Goal: Transaction & Acquisition: Purchase product/service

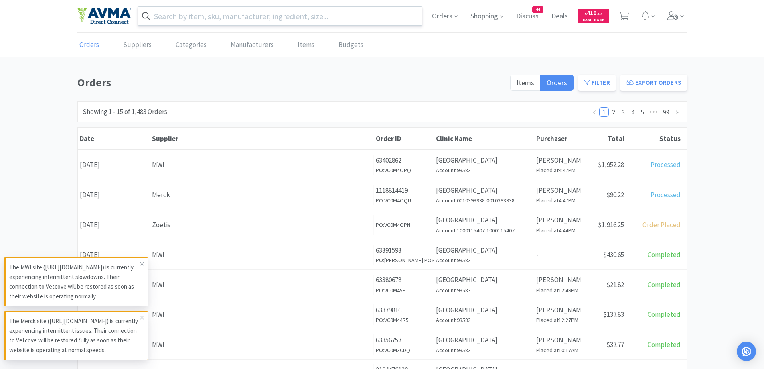
click at [239, 17] on input "text" at bounding box center [280, 16] width 284 height 18
click at [707, 135] on div at bounding box center [382, 184] width 764 height 369
click at [217, 11] on input "text" at bounding box center [280, 16] width 284 height 18
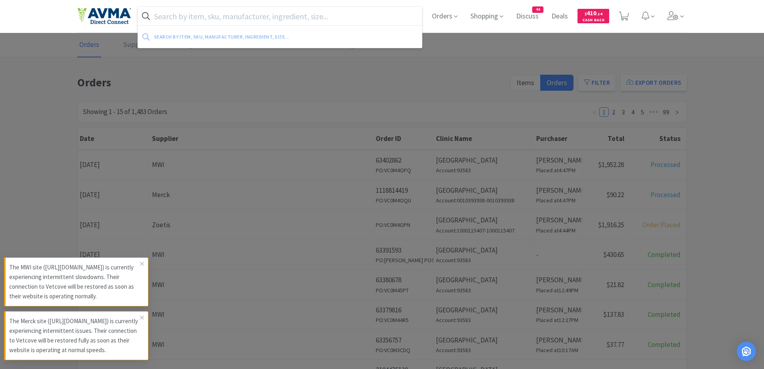
click at [534, 62] on div at bounding box center [382, 184] width 764 height 369
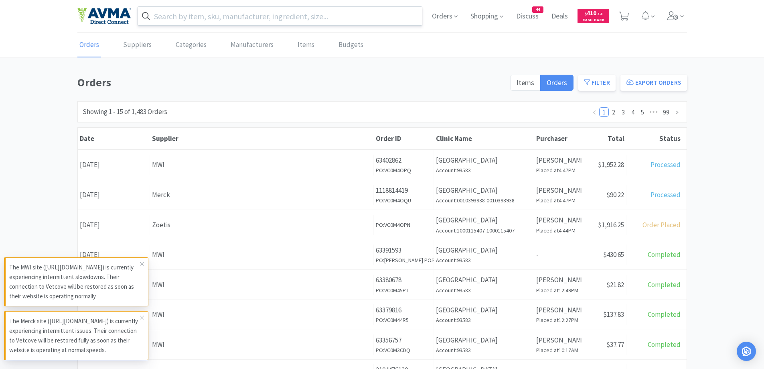
click at [230, 16] on input "text" at bounding box center [280, 16] width 284 height 18
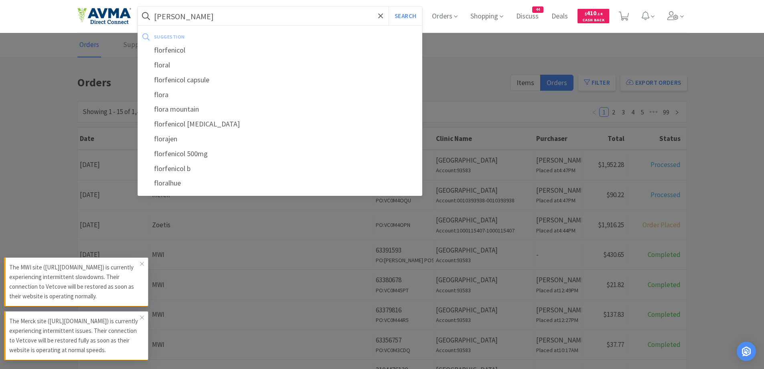
type input "[PERSON_NAME]"
click at [389, 7] on button "Search" at bounding box center [405, 16] width 33 height 18
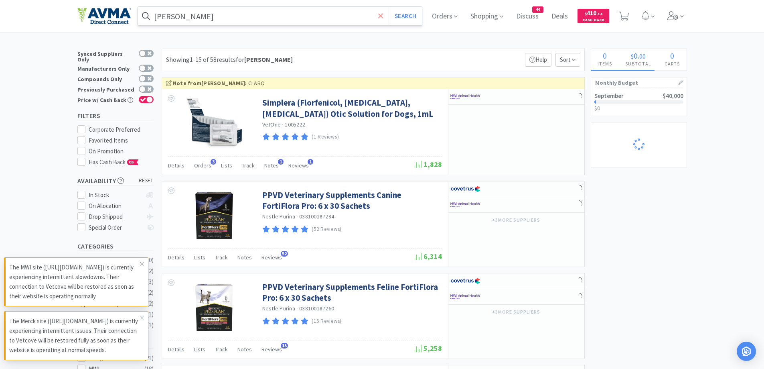
click at [385, 19] on span at bounding box center [380, 16] width 9 height 17
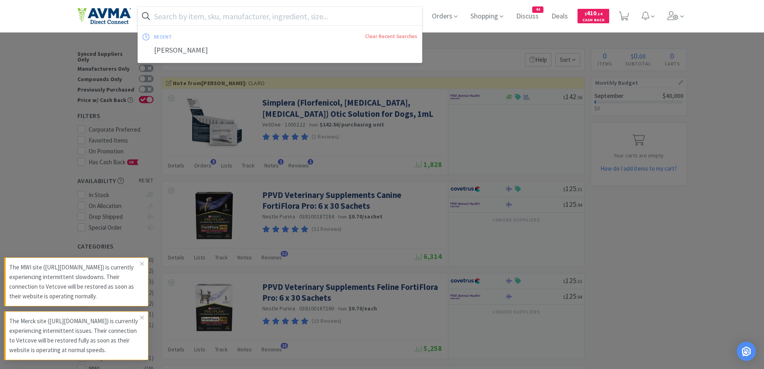
click at [192, 20] on input "text" at bounding box center [280, 16] width 284 height 18
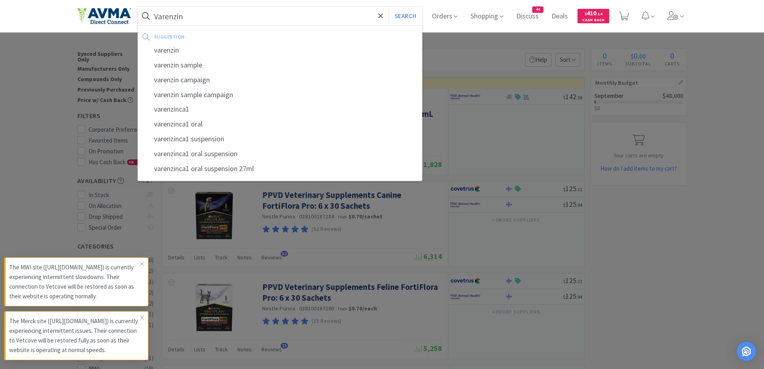
type input "Varenzin"
click at [389, 7] on button "Search" at bounding box center [405, 16] width 33 height 18
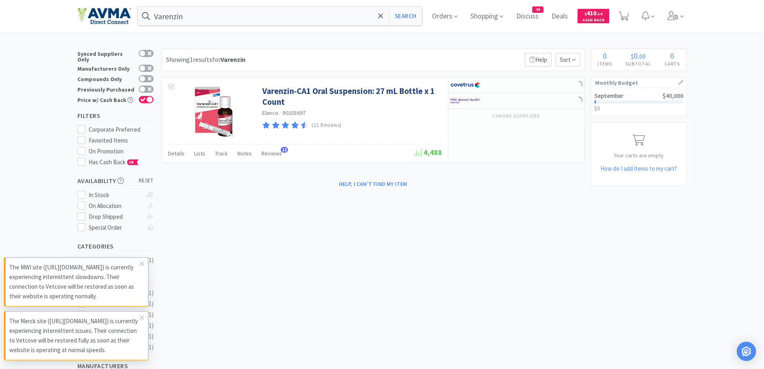
drag, startPoint x: 295, startPoint y: 43, endPoint x: 299, endPoint y: 49, distance: 7.1
click at [295, 43] on div "Varenzin Search Orders Shopping Discuss Discuss 44 Deals Deals $ 410 . 14 Cash …" at bounding box center [382, 245] width 764 height 490
click at [290, 268] on div "× Filter Results Synced Suppliers Only Manufacturers Only Compounds Only Previo…" at bounding box center [382, 270] width 610 height 442
click at [142, 260] on icon at bounding box center [142, 263] width 5 height 6
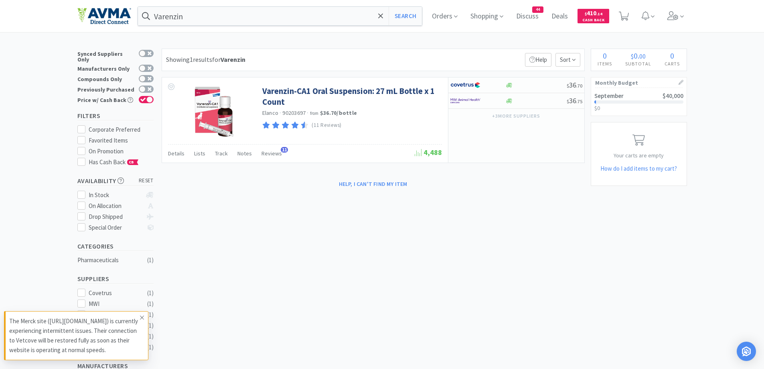
click at [137, 311] on span at bounding box center [141, 317] width 11 height 13
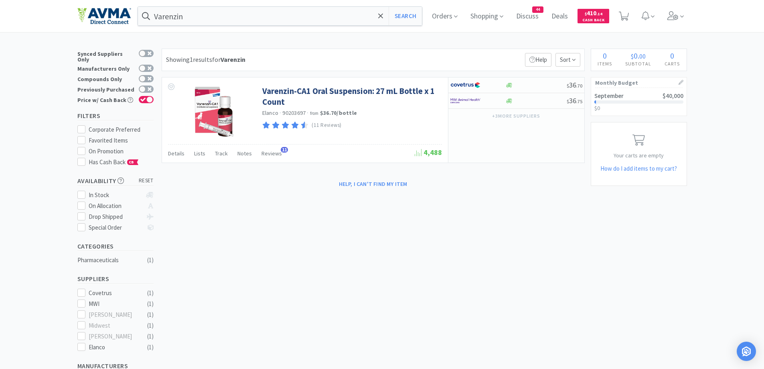
drag, startPoint x: 28, startPoint y: 193, endPoint x: 9, endPoint y: 217, distance: 30.6
click at [28, 193] on div "× Filter Results Synced Suppliers Only Manufacturers Only Compounds Only Previo…" at bounding box center [382, 270] width 764 height 442
click at [489, 96] on div at bounding box center [472, 101] width 44 height 14
select select "1"
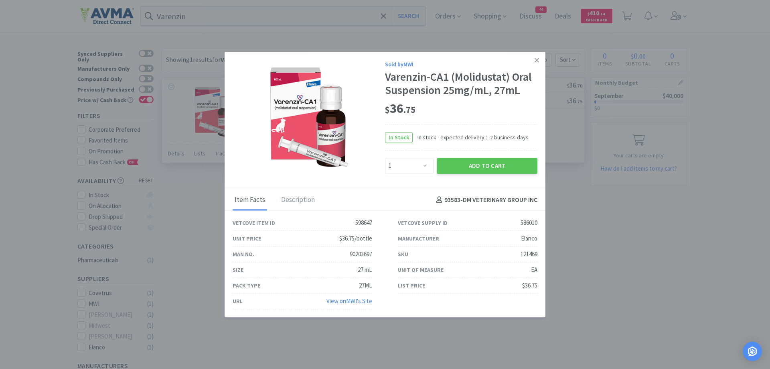
click at [460, 106] on div "$ 36 . 75" at bounding box center [461, 108] width 152 height 17
click at [459, 109] on div "$ 36 . 75" at bounding box center [461, 108] width 152 height 17
drag, startPoint x: 471, startPoint y: 162, endPoint x: 475, endPoint y: 163, distance: 4.4
click at [475, 163] on button "Add to Cart" at bounding box center [487, 166] width 101 height 16
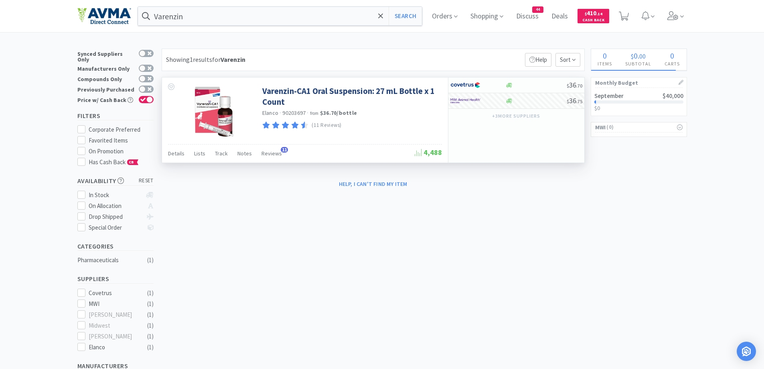
select select "1"
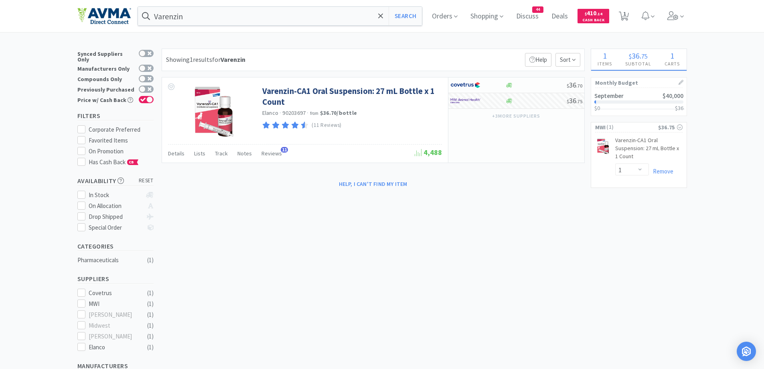
click at [710, 108] on div "× Filter Results Synced Suppliers Only Manufacturers Only Compounds Only Previo…" at bounding box center [382, 270] width 764 height 442
click at [327, 240] on div "× Filter Results Synced Suppliers Only Manufacturers Only Compounds Only Previo…" at bounding box center [382, 270] width 610 height 442
click at [365, 232] on div "× Filter Results Synced Suppliers Only Manufacturers Only Compounds Only Previo…" at bounding box center [382, 270] width 610 height 442
drag, startPoint x: 43, startPoint y: 138, endPoint x: 63, endPoint y: 95, distance: 47.2
click at [43, 138] on div "× Filter Results Synced Suppliers Only Manufacturers Only Compounds Only Previo…" at bounding box center [382, 270] width 764 height 442
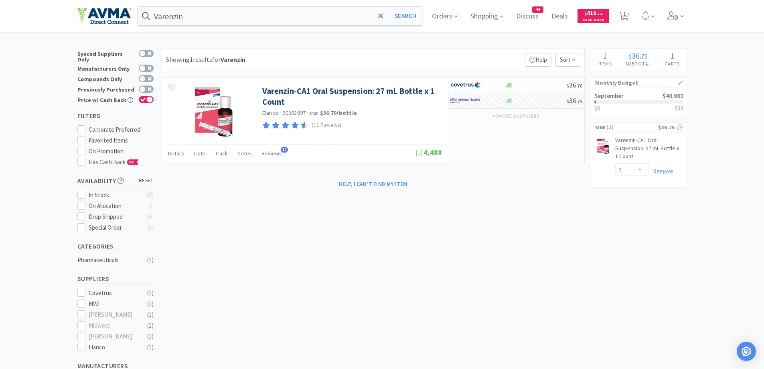
click at [294, 43] on div "Varenzin Search Orders Shopping Discuss Discuss 44 Deals Deals $ 410 . 14 Cash …" at bounding box center [382, 245] width 764 height 490
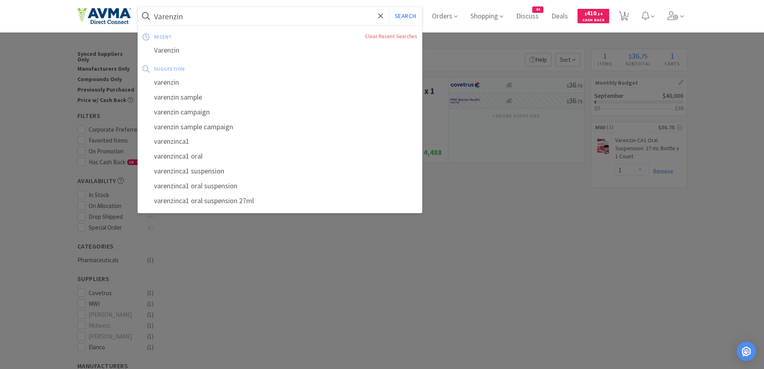
click at [269, 15] on input "Varenzin" at bounding box center [280, 16] width 284 height 18
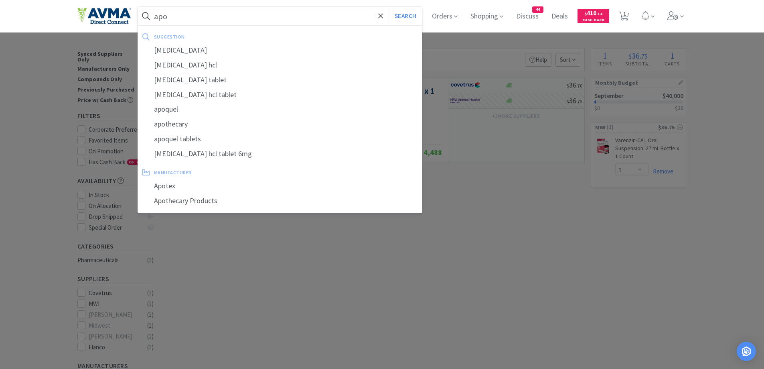
click at [166, 105] on div "apoquel" at bounding box center [280, 109] width 284 height 15
type input "apoquel"
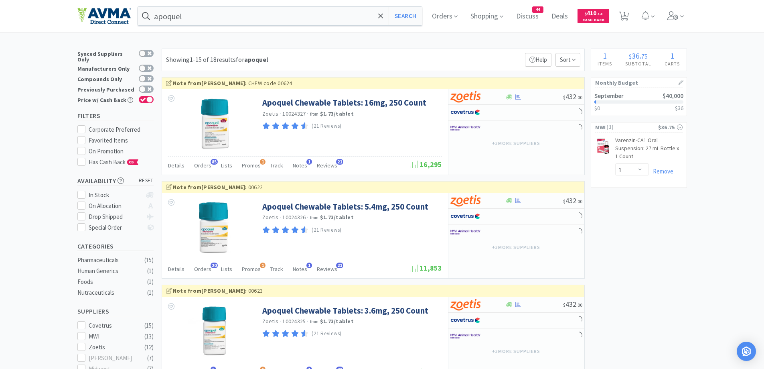
click at [505, 94] on div at bounding box center [509, 97] width 8 height 6
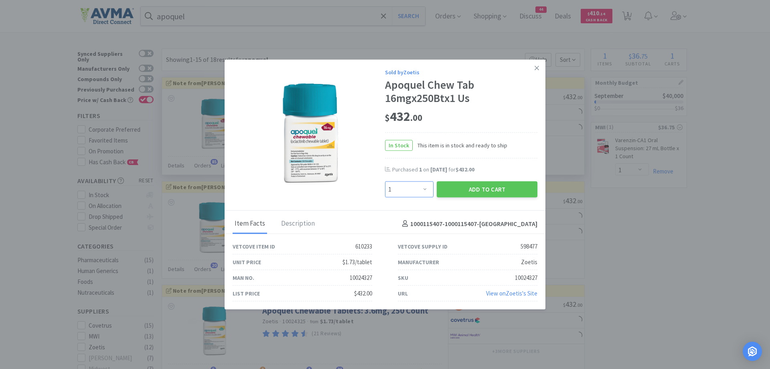
click at [404, 186] on select "Enter Quantity 1 2 3 4 5 6 7 8 9 10 11 12 13 14 15 16 17 18 19 20 Enter Quantity" at bounding box center [409, 189] width 49 height 16
select select "4"
click at [385, 181] on select "Enter Quantity 1 2 3 4 5 6 7 8 9 10 11 12 13 14 15 16 17 18 19 20 Enter Quantity" at bounding box center [409, 189] width 49 height 16
click at [471, 196] on button "Add to Cart" at bounding box center [487, 189] width 101 height 16
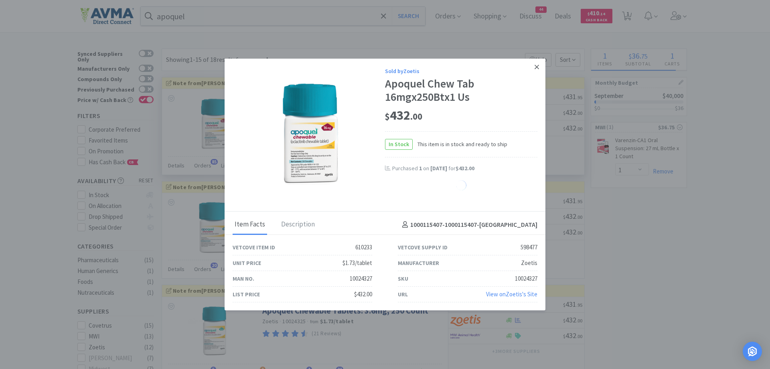
select select "4"
select select "1"
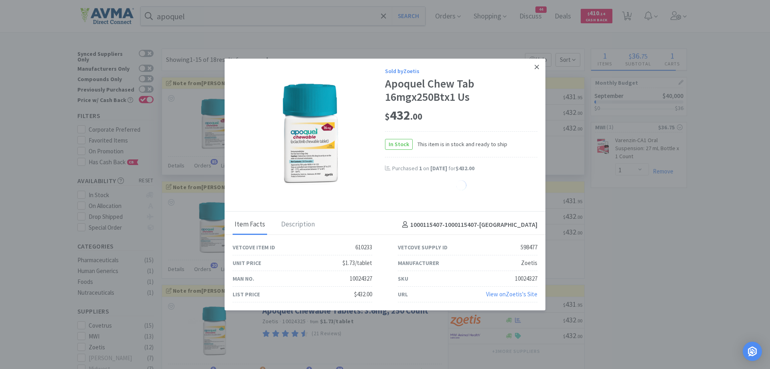
select select "1"
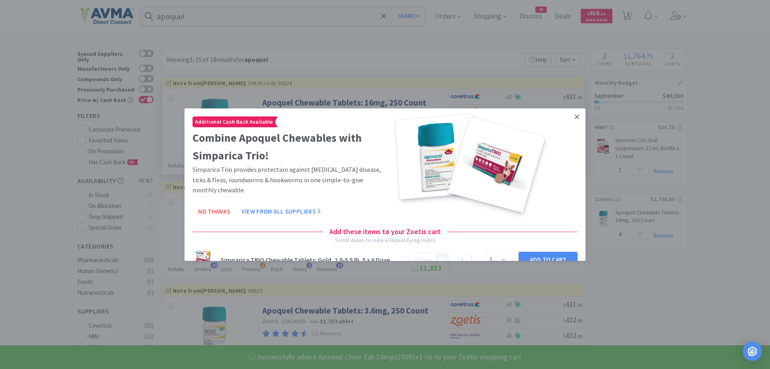
click at [575, 117] on icon at bounding box center [577, 116] width 4 height 7
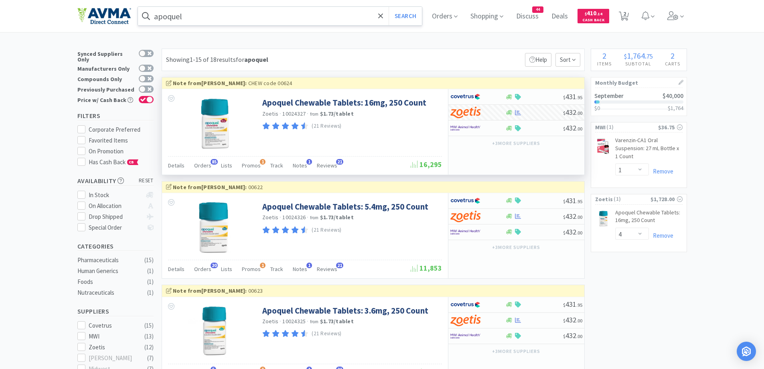
click at [197, 18] on input "apoquel" at bounding box center [280, 16] width 284 height 18
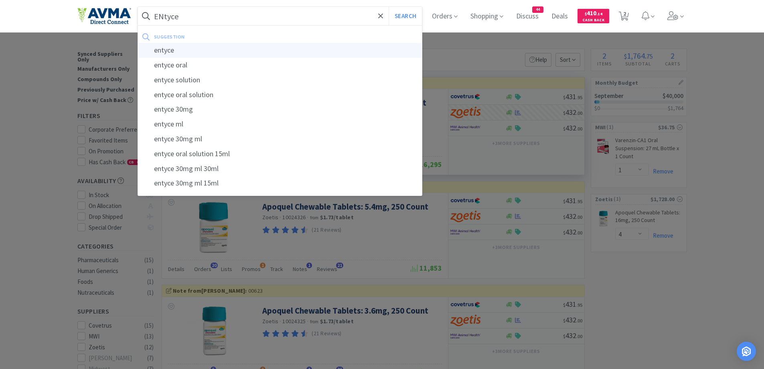
click at [166, 45] on div "entyce" at bounding box center [280, 50] width 284 height 15
type input "entyce"
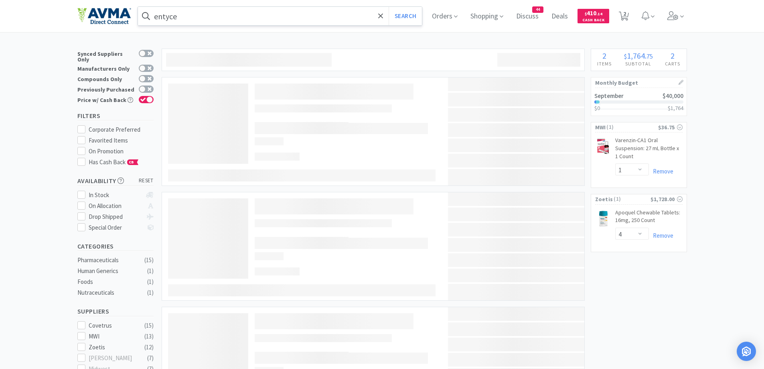
click at [357, 30] on div "entyce Search Orders Shopping Discuss Discuss 44 Deals Deals $ 410 . 14 Cash Ba…" at bounding box center [382, 16] width 610 height 32
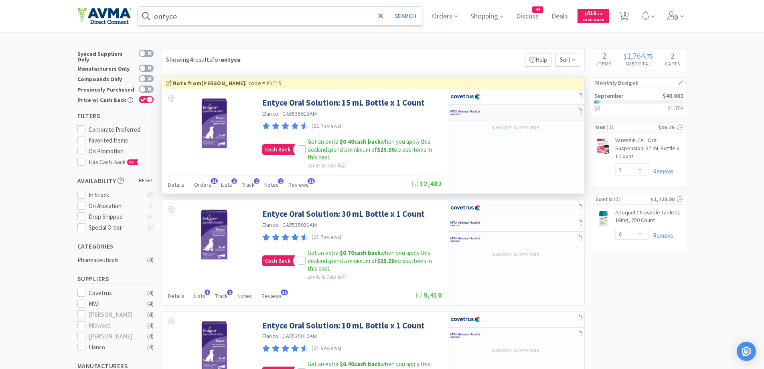
click at [496, 116] on div at bounding box center [477, 112] width 55 height 14
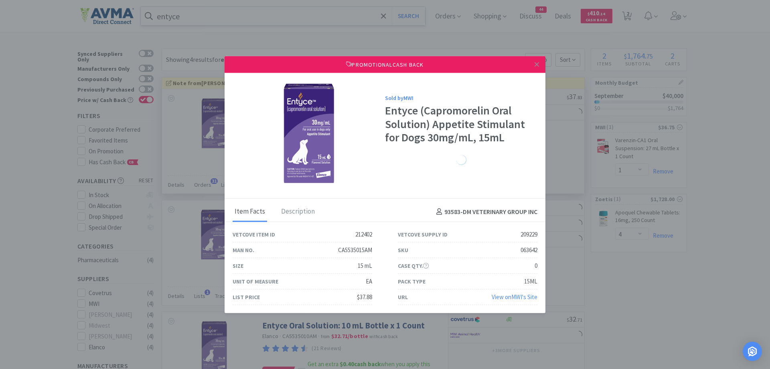
select select "1"
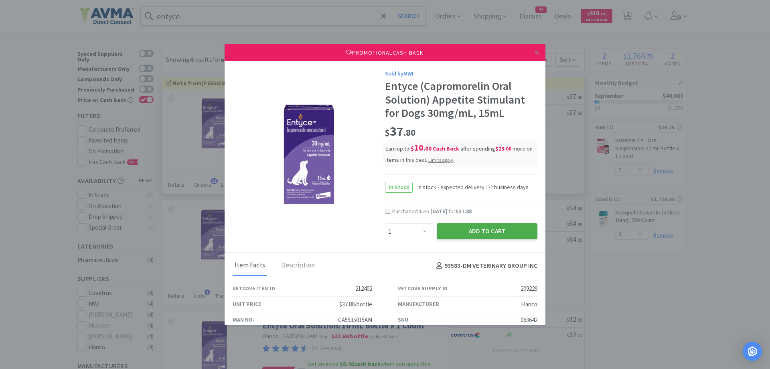
click at [483, 226] on button "Add to Cart" at bounding box center [487, 231] width 101 height 16
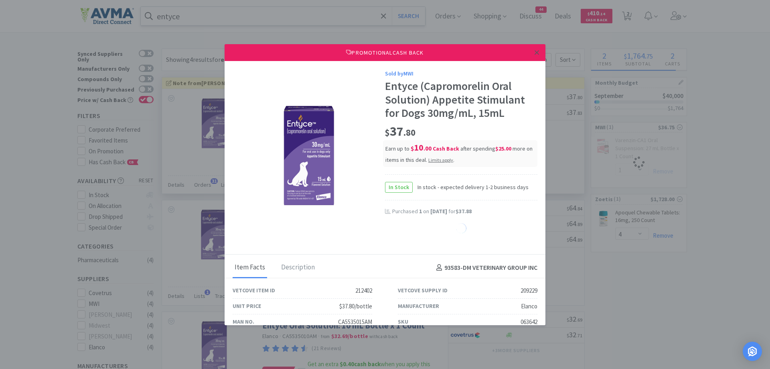
select select "1"
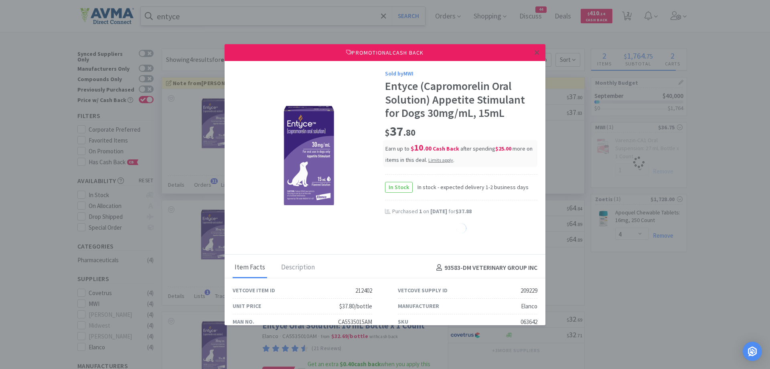
select select "1"
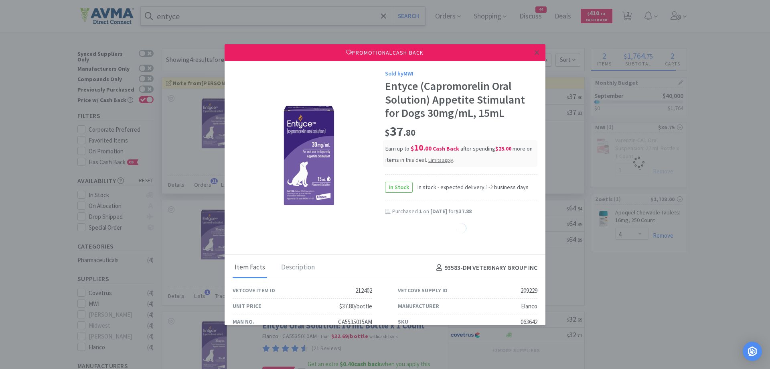
select select "1"
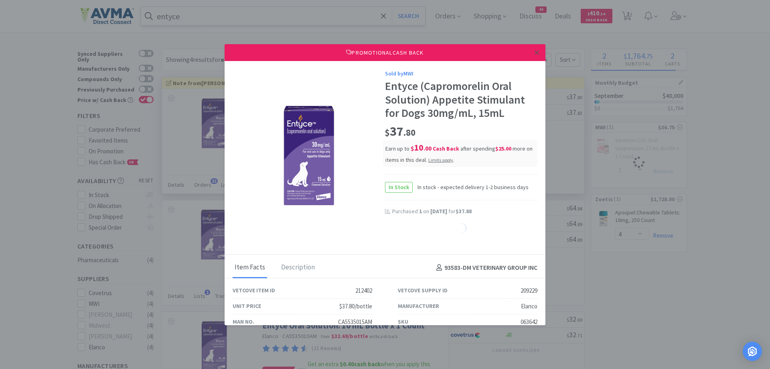
select select "1"
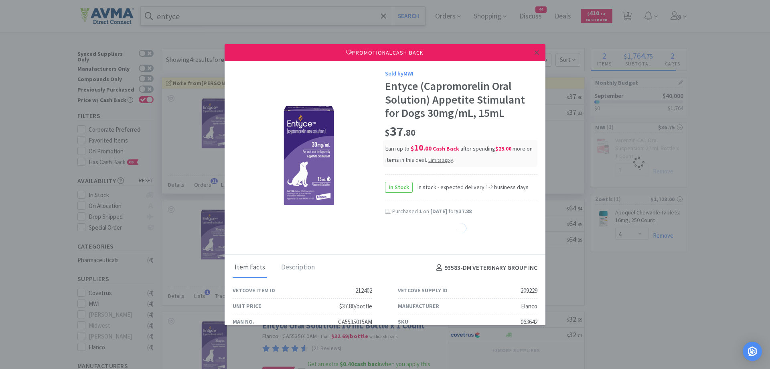
select select "1"
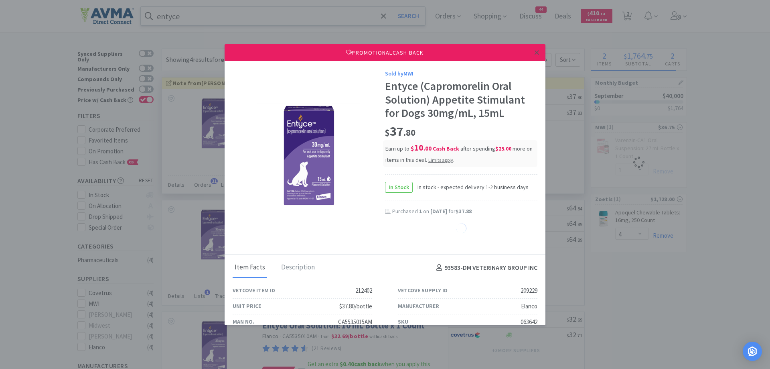
select select "1"
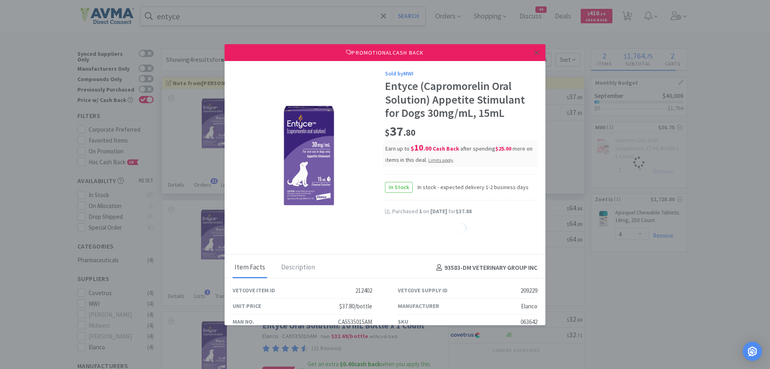
select select "1"
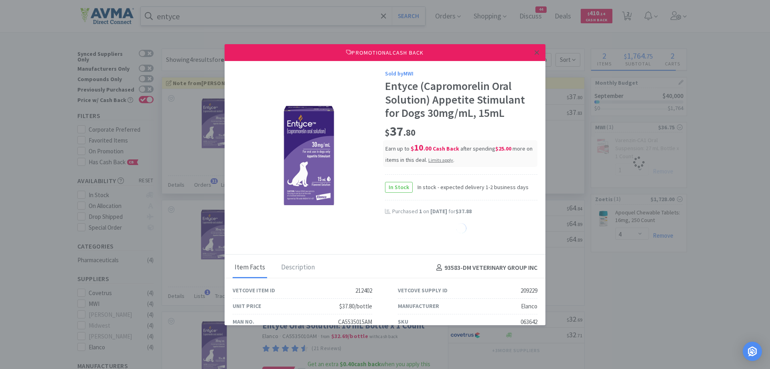
select select "1"
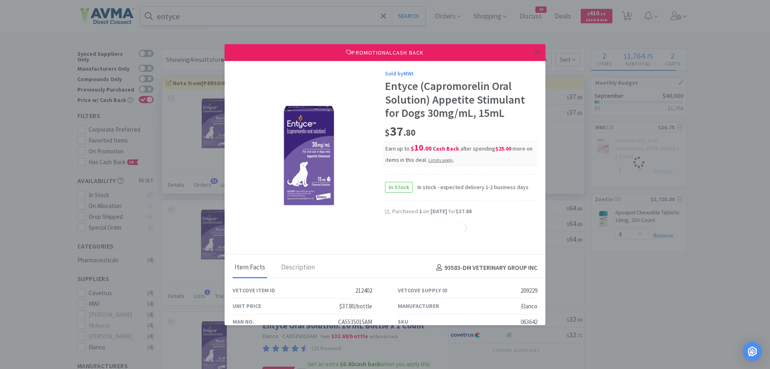
select select "1"
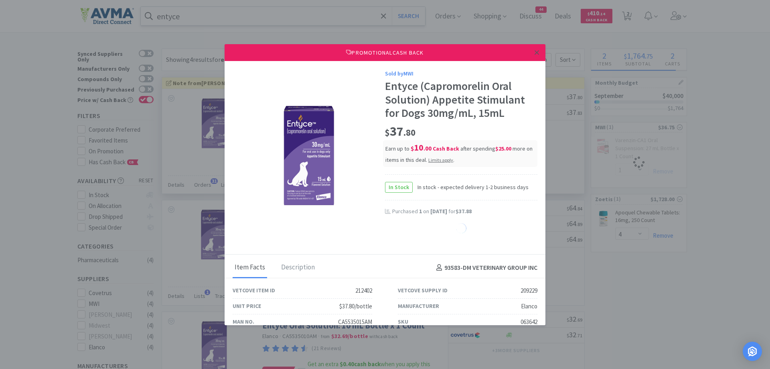
select select "1"
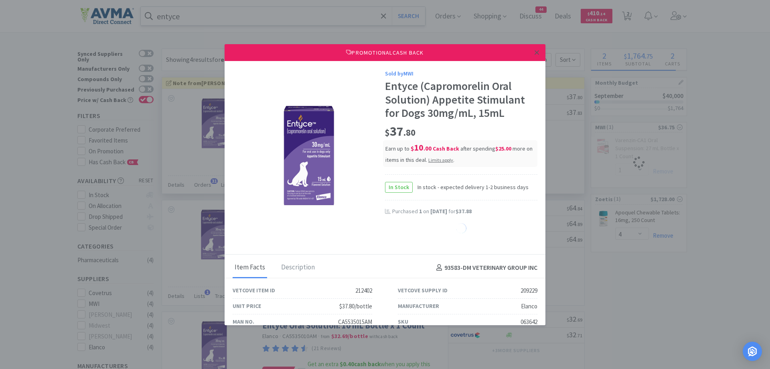
select select "1"
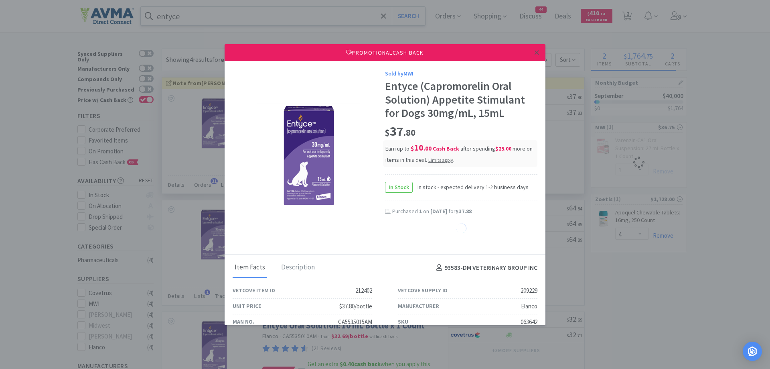
select select "1"
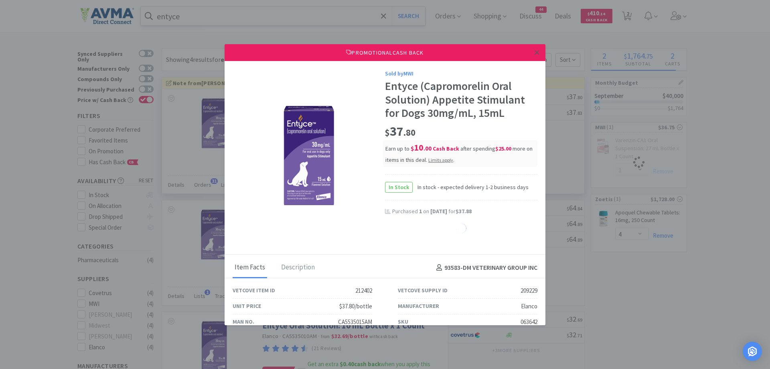
select select "1"
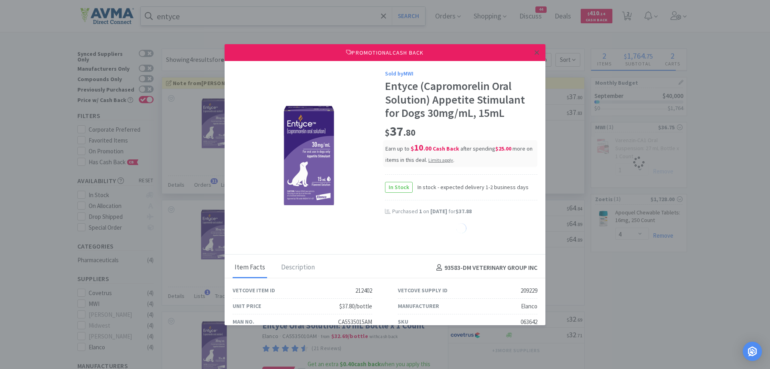
select select "1"
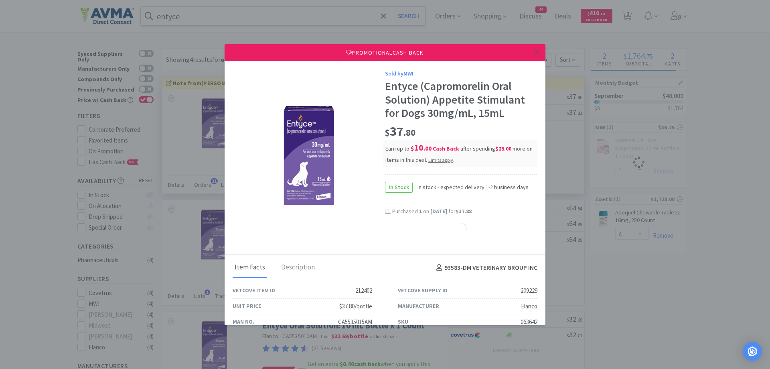
select select "1"
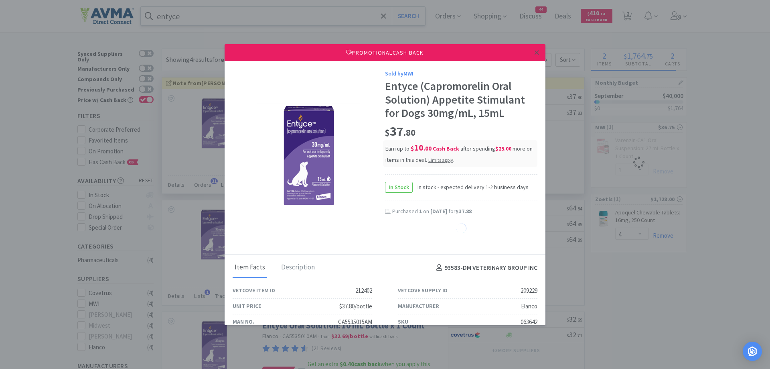
select select "1"
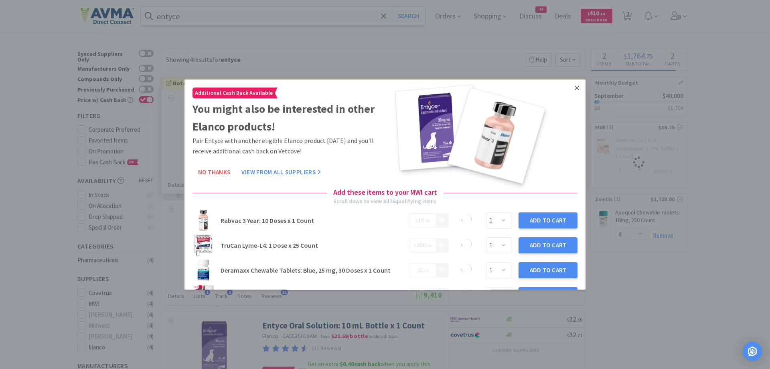
click at [575, 87] on icon at bounding box center [577, 87] width 4 height 7
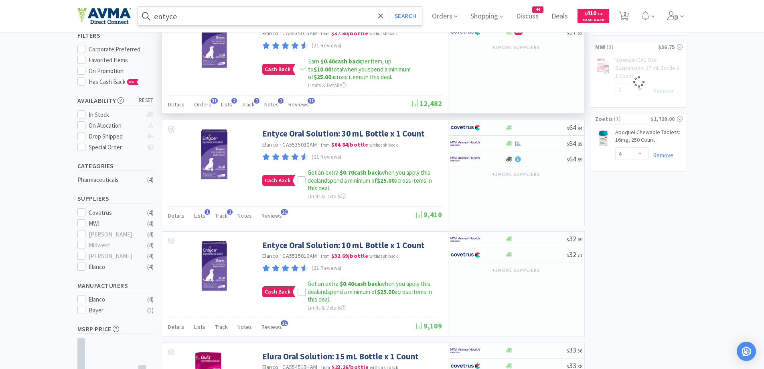
scroll to position [10, 0]
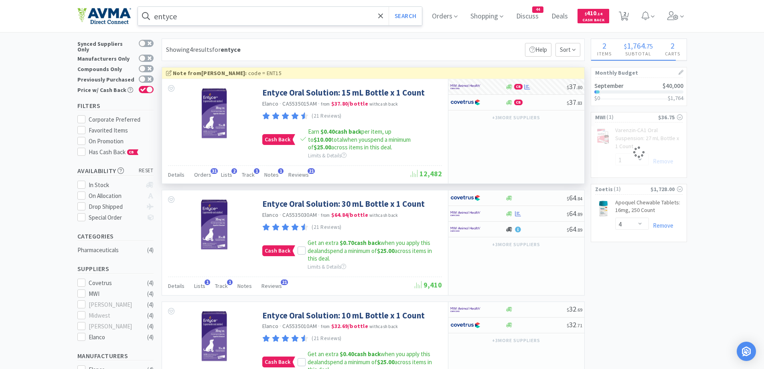
select select "1"
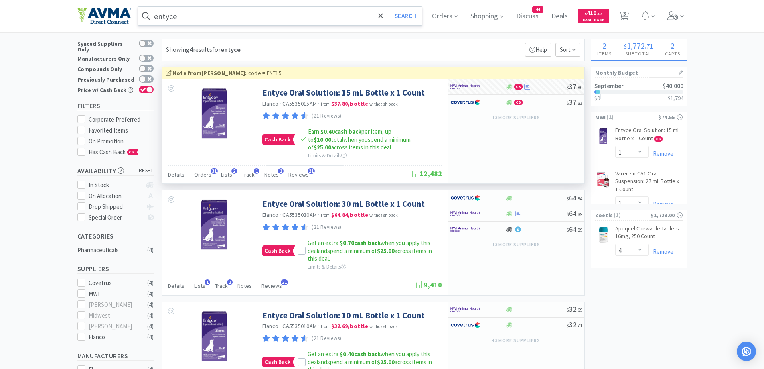
scroll to position [0, 0]
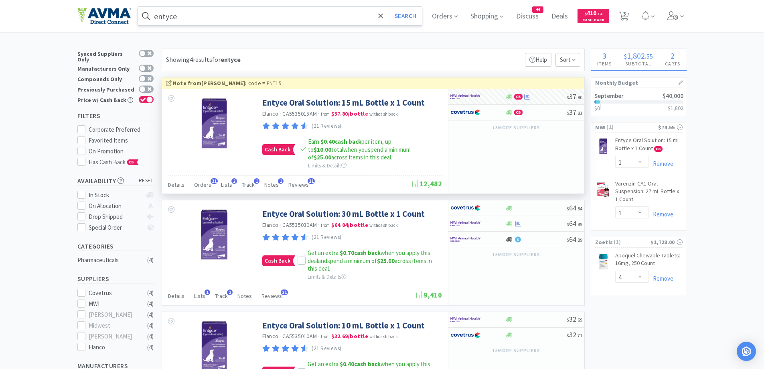
click at [719, 152] on div "× Filter Results Synced Suppliers Only Manufacturers Only Compounds Only Previo…" at bounding box center [382, 298] width 764 height 499
click at [225, 17] on input "entyce" at bounding box center [280, 16] width 284 height 18
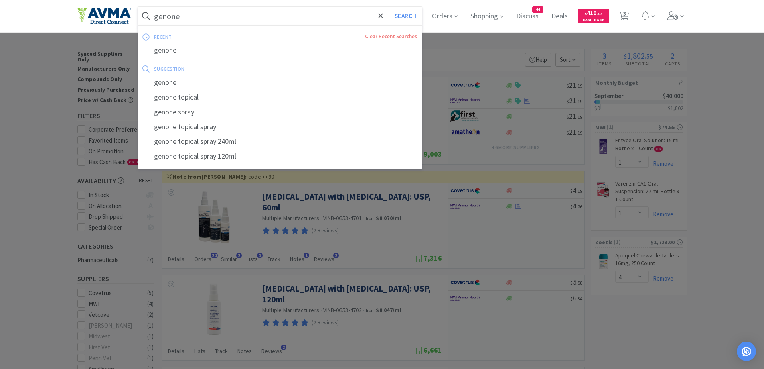
click at [225, 10] on input "genone" at bounding box center [280, 16] width 284 height 18
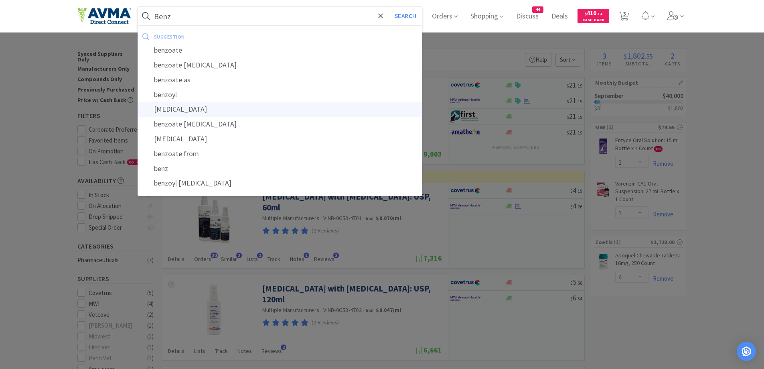
click at [183, 108] on div "[MEDICAL_DATA]" at bounding box center [280, 109] width 284 height 15
type input "[MEDICAL_DATA]"
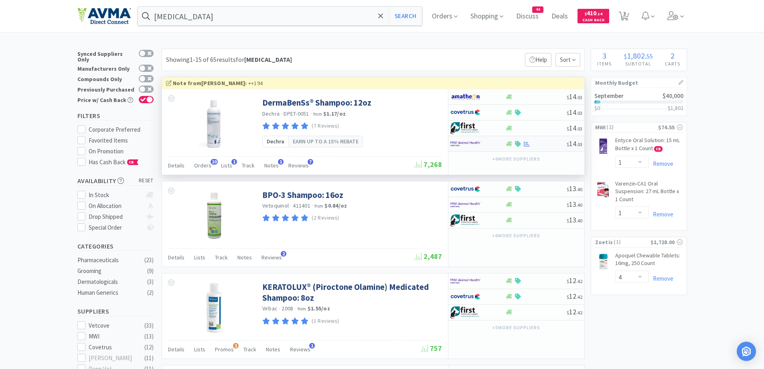
click at [499, 144] on div at bounding box center [477, 144] width 55 height 14
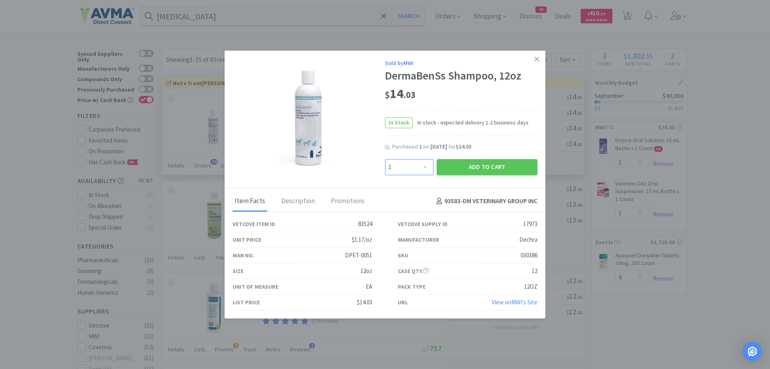
click at [420, 172] on select "Enter Quantity 1 2 3 4 5 6 7 8 9 10 11 12 13 14 15 16 17 18 19 20 Enter Quantity" at bounding box center [409, 167] width 49 height 16
select select "2"
click at [385, 159] on select "Enter Quantity 1 2 3 4 5 6 7 8 9 10 11 12 13 14 15 16 17 18 19 20 Enter Quantity" at bounding box center [409, 167] width 49 height 16
click at [452, 159] on button "Add to Cart" at bounding box center [487, 167] width 101 height 16
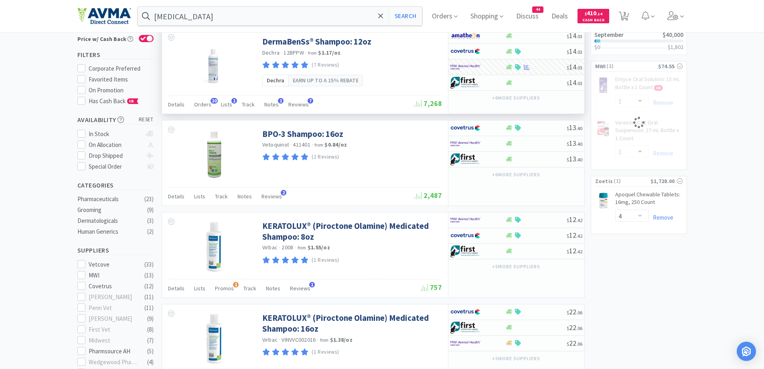
scroll to position [80, 0]
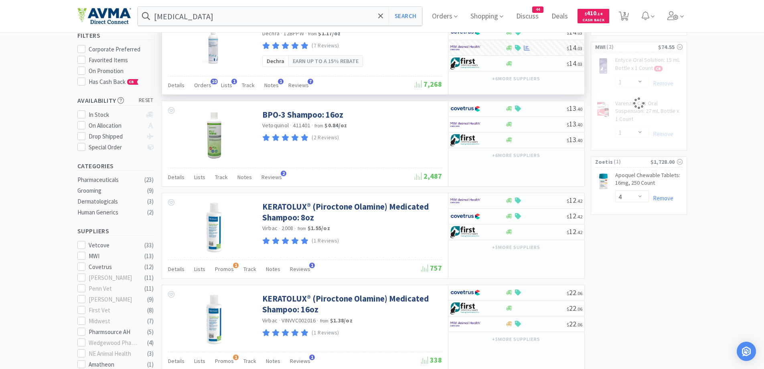
select select "2"
select select "1"
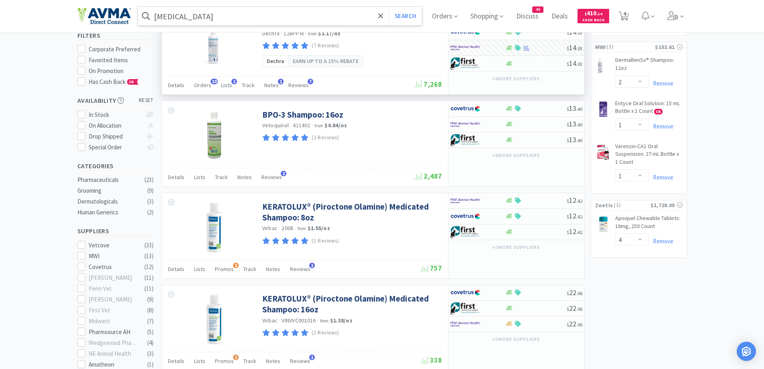
click at [248, 19] on input "[MEDICAL_DATA]" at bounding box center [280, 16] width 284 height 18
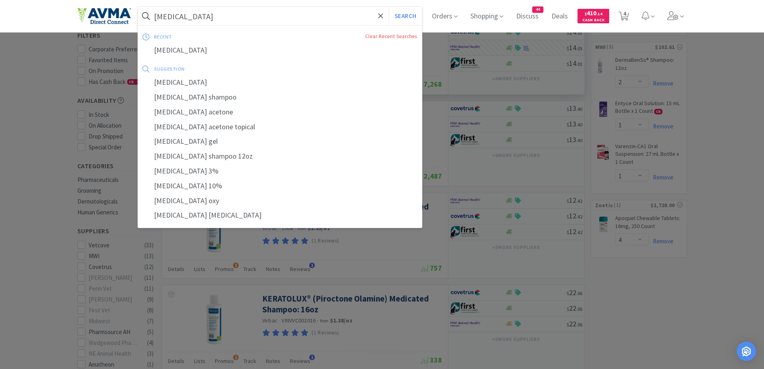
click at [248, 19] on input "[MEDICAL_DATA]" at bounding box center [280, 16] width 284 height 18
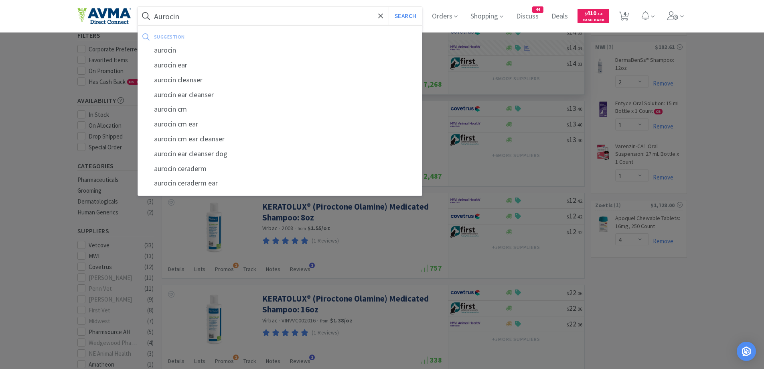
type input "Aurocin"
click at [389, 7] on button "Search" at bounding box center [405, 16] width 33 height 18
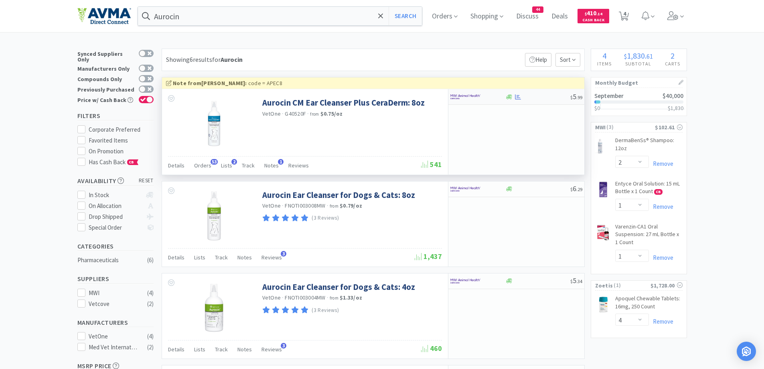
click at [494, 90] on div at bounding box center [472, 97] width 44 height 14
select select "1"
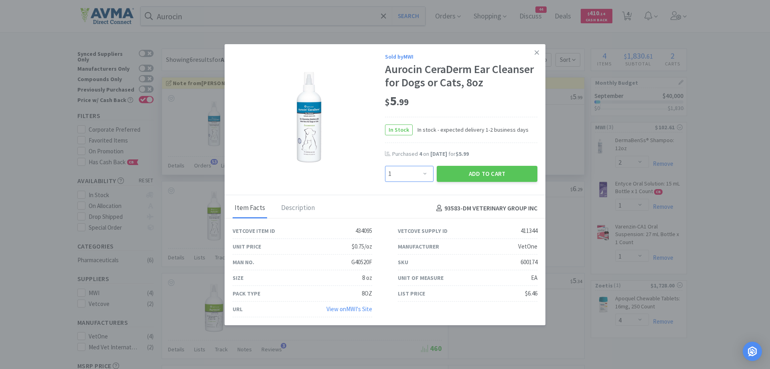
click at [411, 178] on select "Enter Quantity 1 2 3 4 5 6 7 8 9 10 11 12 13 14 15 16 17 18 19 20 Enter Quantity" at bounding box center [409, 174] width 49 height 16
click at [499, 118] on div "In Stock In stock - expected delivery 1-2 business days" at bounding box center [461, 130] width 152 height 26
drag, startPoint x: 415, startPoint y: 156, endPoint x: 421, endPoint y: 156, distance: 6.0
click at [421, 156] on div "Purchased 4 on [DATE] for $5.99" at bounding box center [464, 154] width 145 height 8
click at [535, 50] on link at bounding box center [537, 52] width 14 height 17
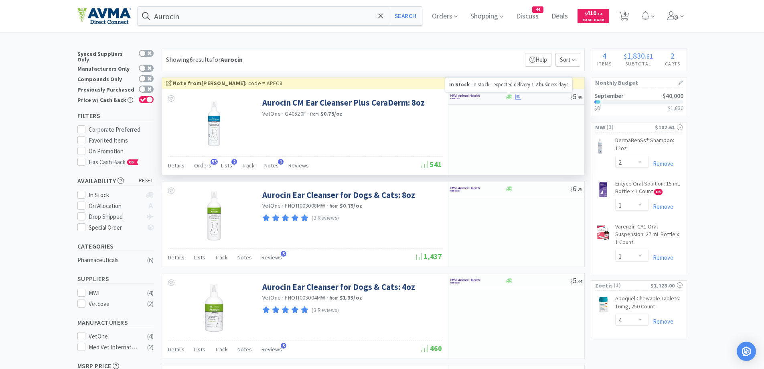
click at [509, 98] on icon at bounding box center [509, 96] width 6 height 5
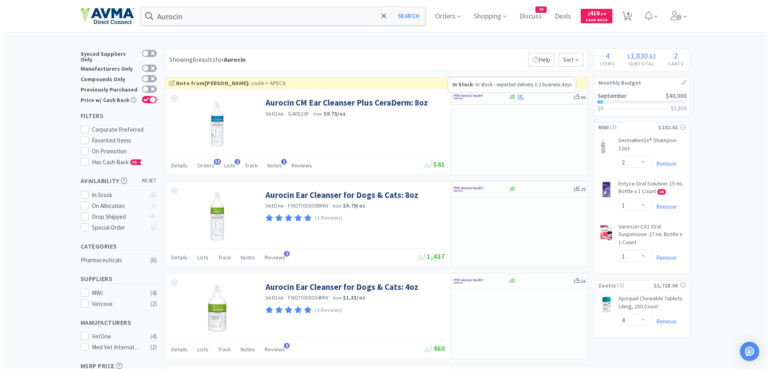
select select "1"
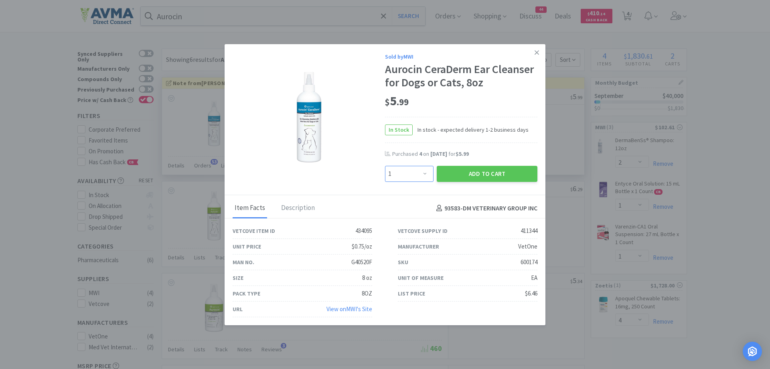
click at [418, 178] on select "Enter Quantity 1 2 3 4 5 6 7 8 9 10 11 12 13 14 15 16 17 18 19 20 Enter Quantity" at bounding box center [409, 174] width 49 height 16
click at [524, 130] on div "In Stock In stock - expected delivery 1-2 business days" at bounding box center [461, 130] width 152 height 26
click at [411, 176] on select "Enter Quantity 1 2 3 4 5 6 7 8 9 10 11 12 13 14 15 16 17 18 19 20 Enter Quantity" at bounding box center [409, 174] width 49 height 16
click at [499, 175] on button "Add to Cart" at bounding box center [487, 174] width 101 height 16
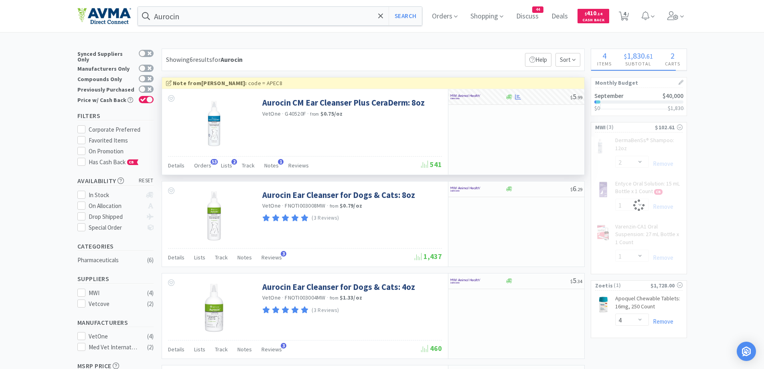
select select "1"
select select "2"
select select "1"
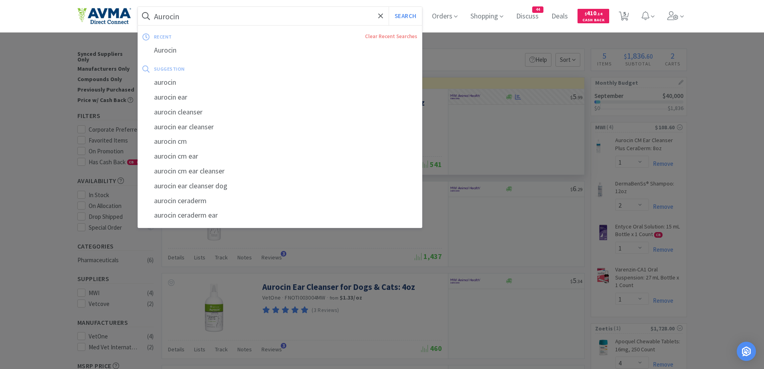
click at [234, 15] on input "Aurocin" at bounding box center [280, 16] width 284 height 18
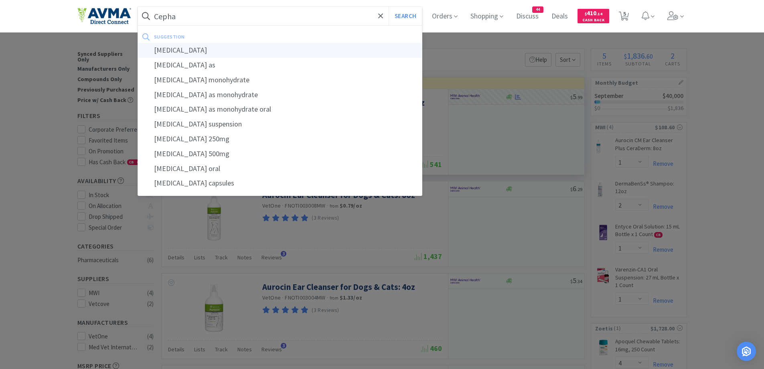
type input "[MEDICAL_DATA]"
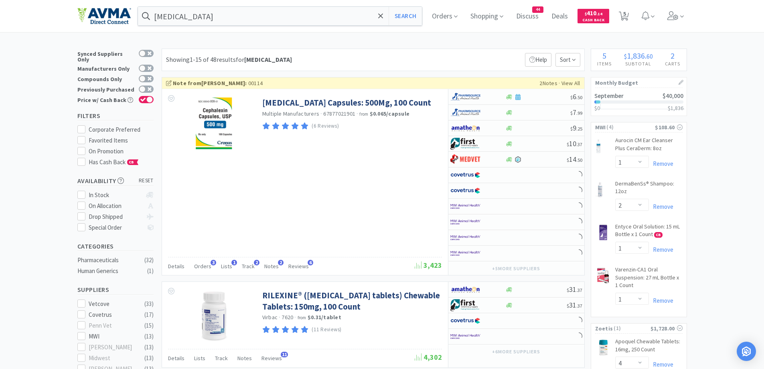
click at [433, 51] on div "Showing 1-15 of 48 results for [MEDICAL_DATA] Filters Help Sort" at bounding box center [373, 60] width 423 height 22
click at [440, 55] on div "Showing 1-15 of 48 results for [MEDICAL_DATA] Filters Help Sort" at bounding box center [373, 60] width 423 height 22
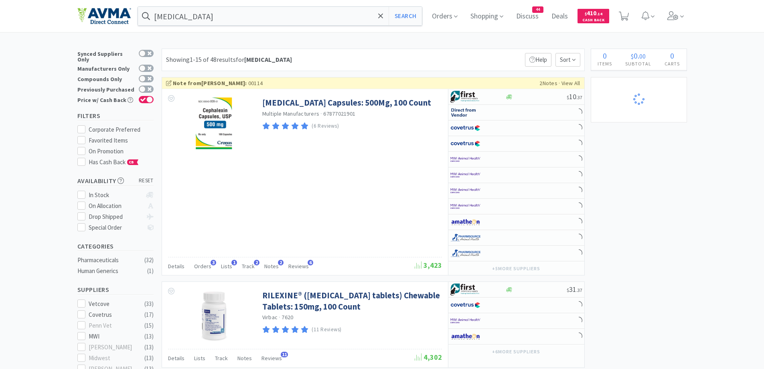
select select "1"
select select "2"
select select "1"
select select "4"
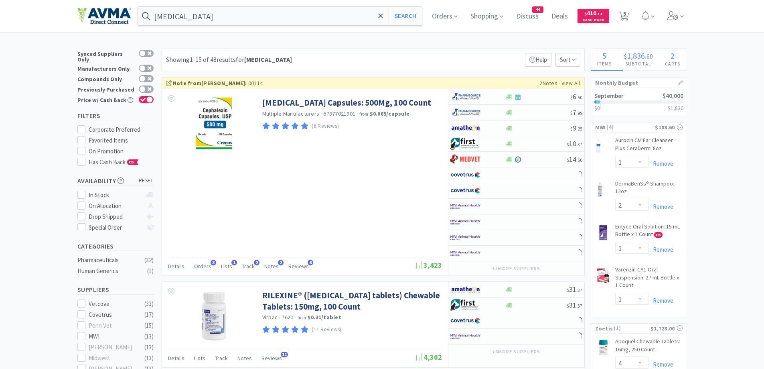
click at [483, 59] on div "Showing 1-15 of 48 results for [MEDICAL_DATA] Filters Help Sort" at bounding box center [373, 60] width 423 height 22
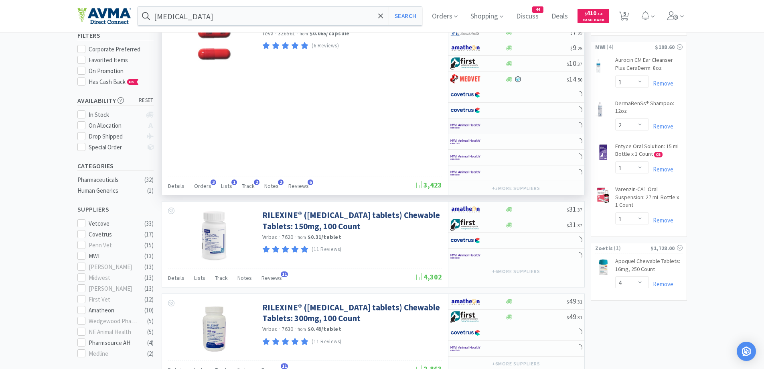
drag, startPoint x: 524, startPoint y: 160, endPoint x: 539, endPoint y: 119, distance: 43.5
click at [527, 149] on div "$ 6 . 50 $ 7 . 99 $ 9 . 25 $ 10 . 37 $ 14 . 50" at bounding box center [516, 95] width 136 height 172
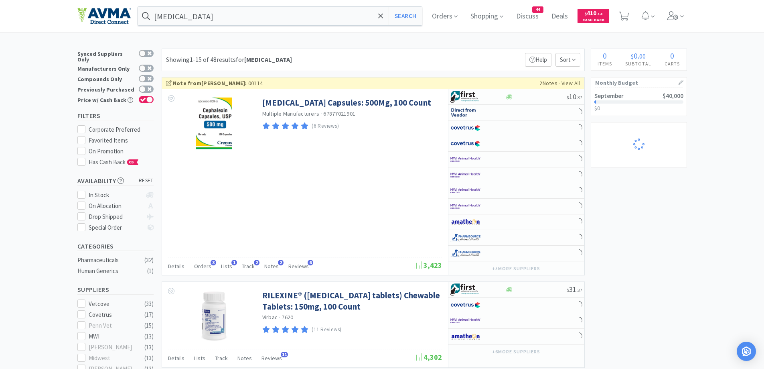
select select "1"
select select "2"
select select "1"
select select "4"
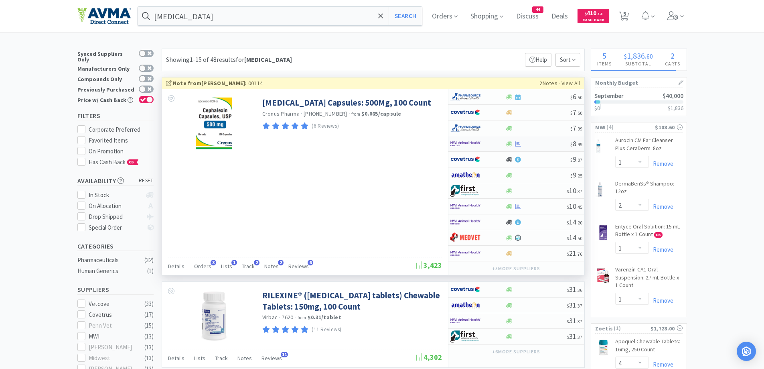
click at [495, 145] on div at bounding box center [477, 144] width 55 height 14
select select "1"
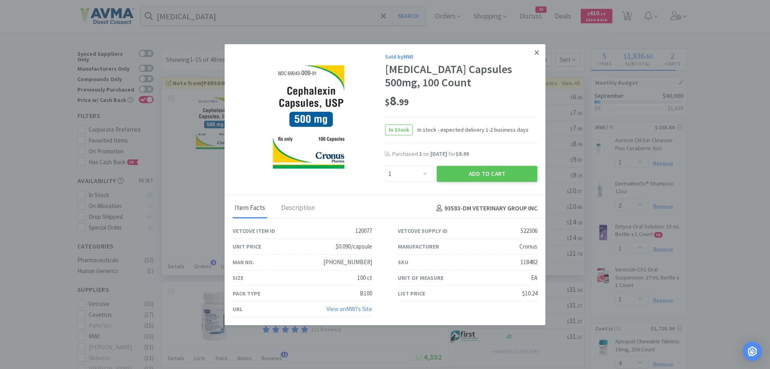
click at [533, 52] on link at bounding box center [537, 52] width 14 height 17
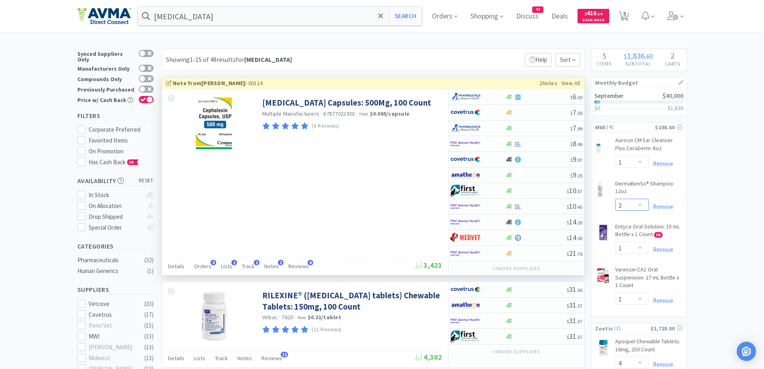
click at [641, 208] on select "Enter Quantity 1 2 3 4 5 6 7 8 9 10 11 12 13 14 15 16 17 18 19 20 Enter Quantity" at bounding box center [632, 205] width 34 height 12
click at [615, 199] on select "Enter Quantity 1 2 3 4 5 6 7 8 9 10 11 12 13 14 15 16 17 18 19 20 Enter Quantity" at bounding box center [632, 205] width 34 height 12
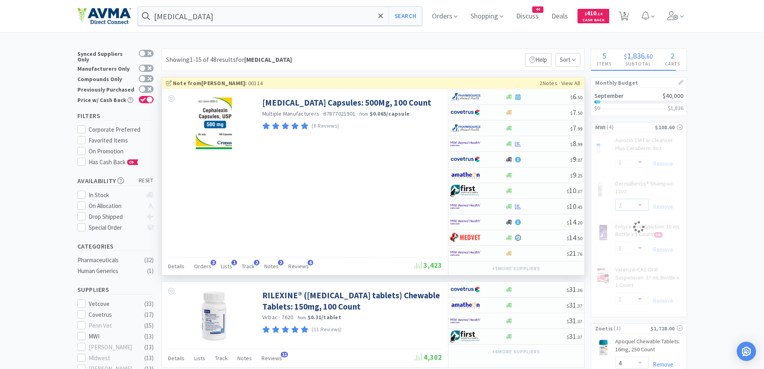
select select "1"
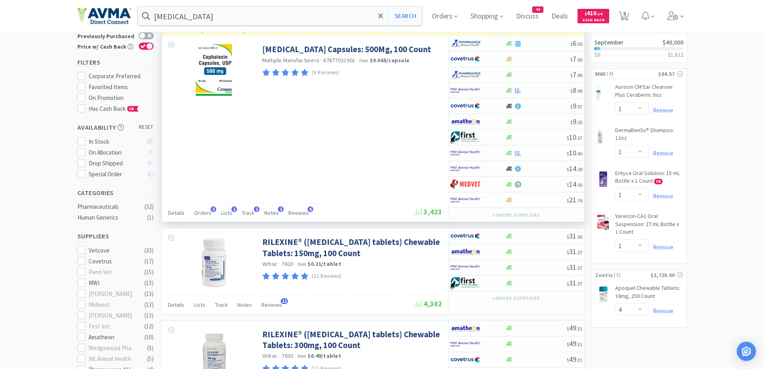
scroll to position [80, 0]
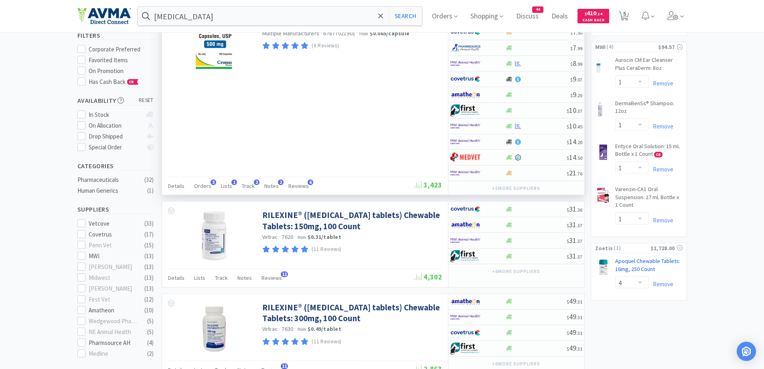
click at [642, 266] on link "Apoquel Chewable Tablets: 16mg, 250 Count CB" at bounding box center [648, 266] width 67 height 19
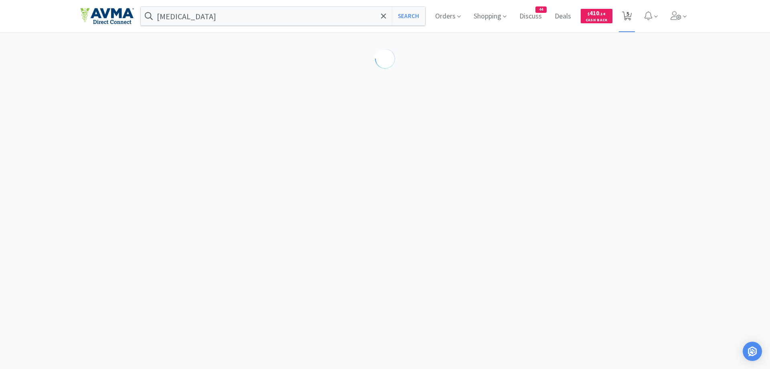
click at [625, 14] on icon at bounding box center [627, 16] width 10 height 9
select select "4"
select select "1"
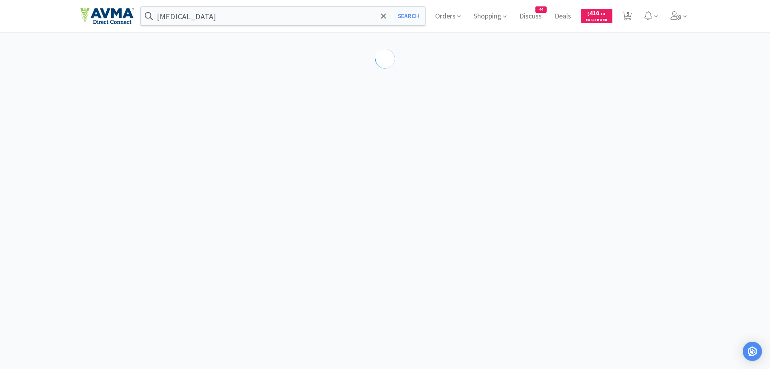
select select "1"
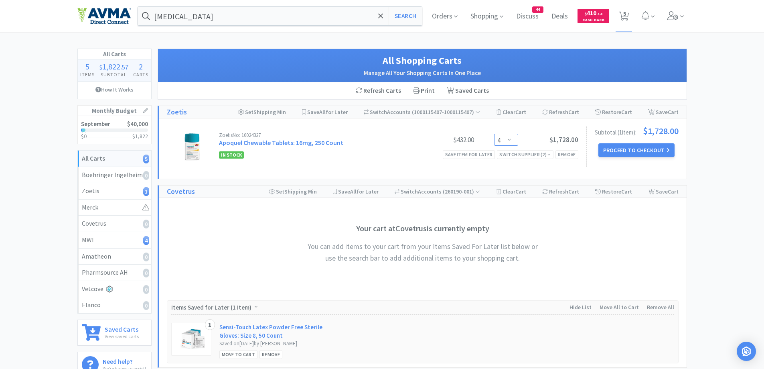
click at [506, 139] on select "Enter Quantity 1 2 3 4 5 6 7 8 9 10 11 12 13 14 15 16 17 18 19 20 Enter Quantity" at bounding box center [506, 140] width 24 height 12
click at [494, 134] on select "Enter Quantity 1 2 3 4 5 6 7 8 9 10 11 12 13 14 15 16 17 18 19 20 Enter Quantity" at bounding box center [506, 140] width 24 height 12
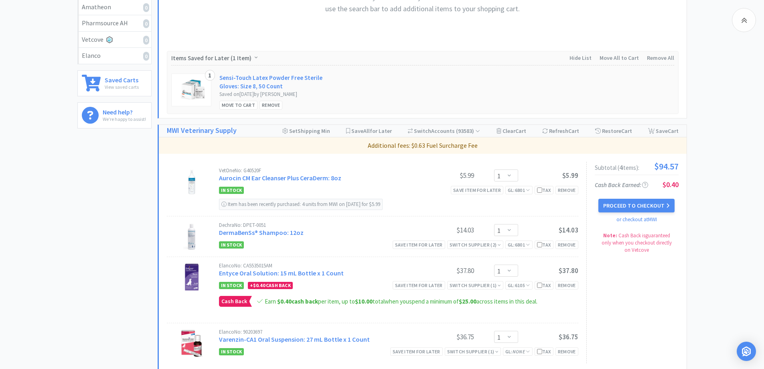
scroll to position [321, 0]
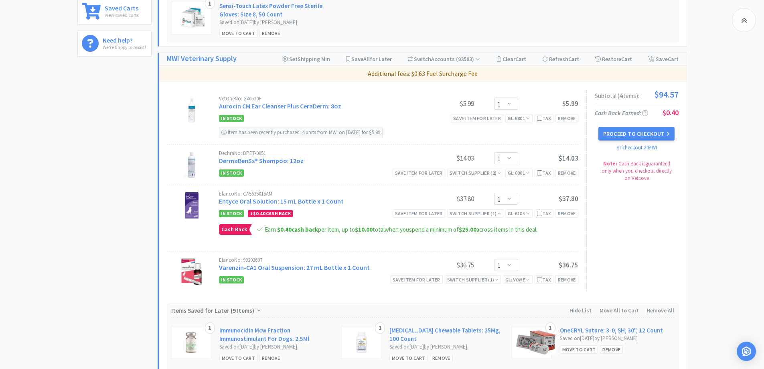
select select "2"
